Goal: Task Accomplishment & Management: Manage account settings

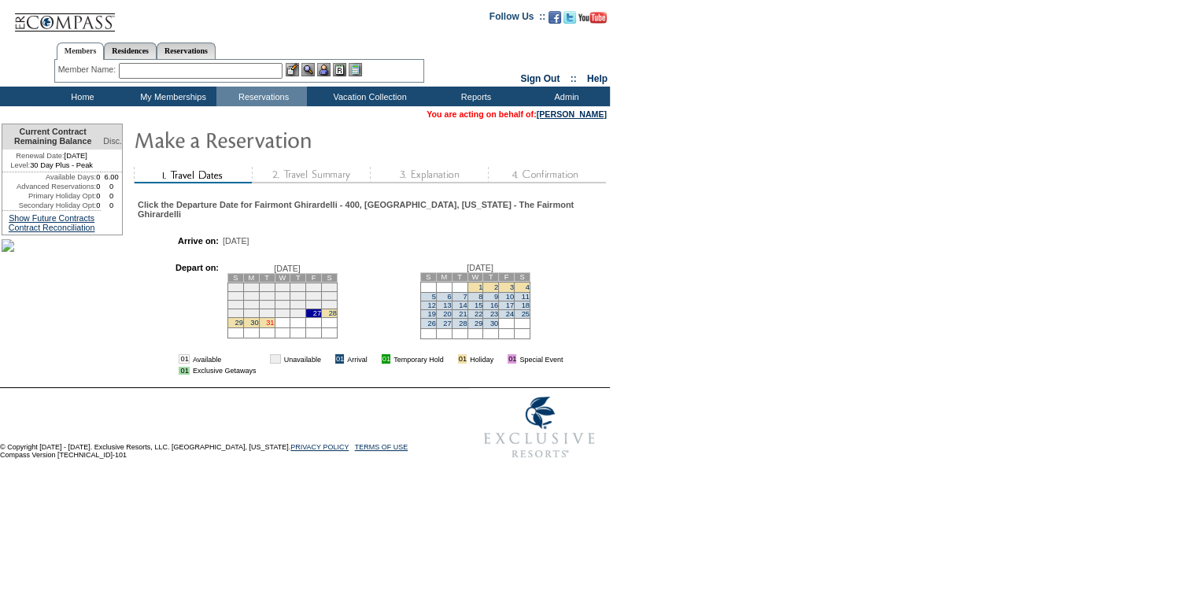
click at [274, 327] on link "31" at bounding box center [270, 323] width 8 height 8
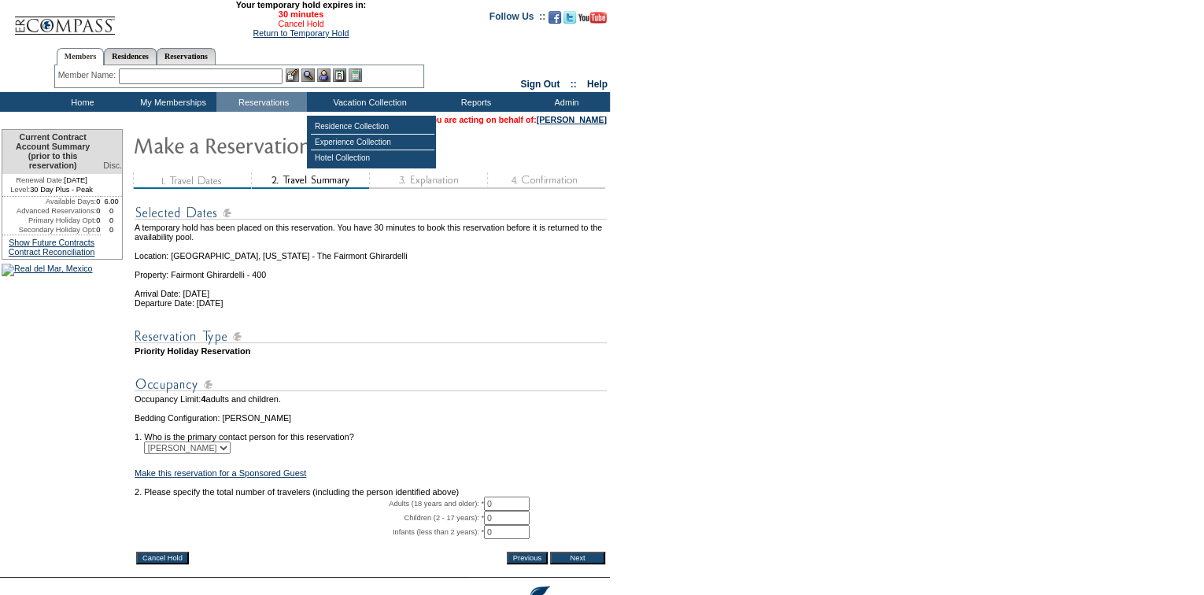
click at [312, 26] on link "Cancel Hold" at bounding box center [301, 23] width 46 height 9
